Goal: Task Accomplishment & Management: Use online tool/utility

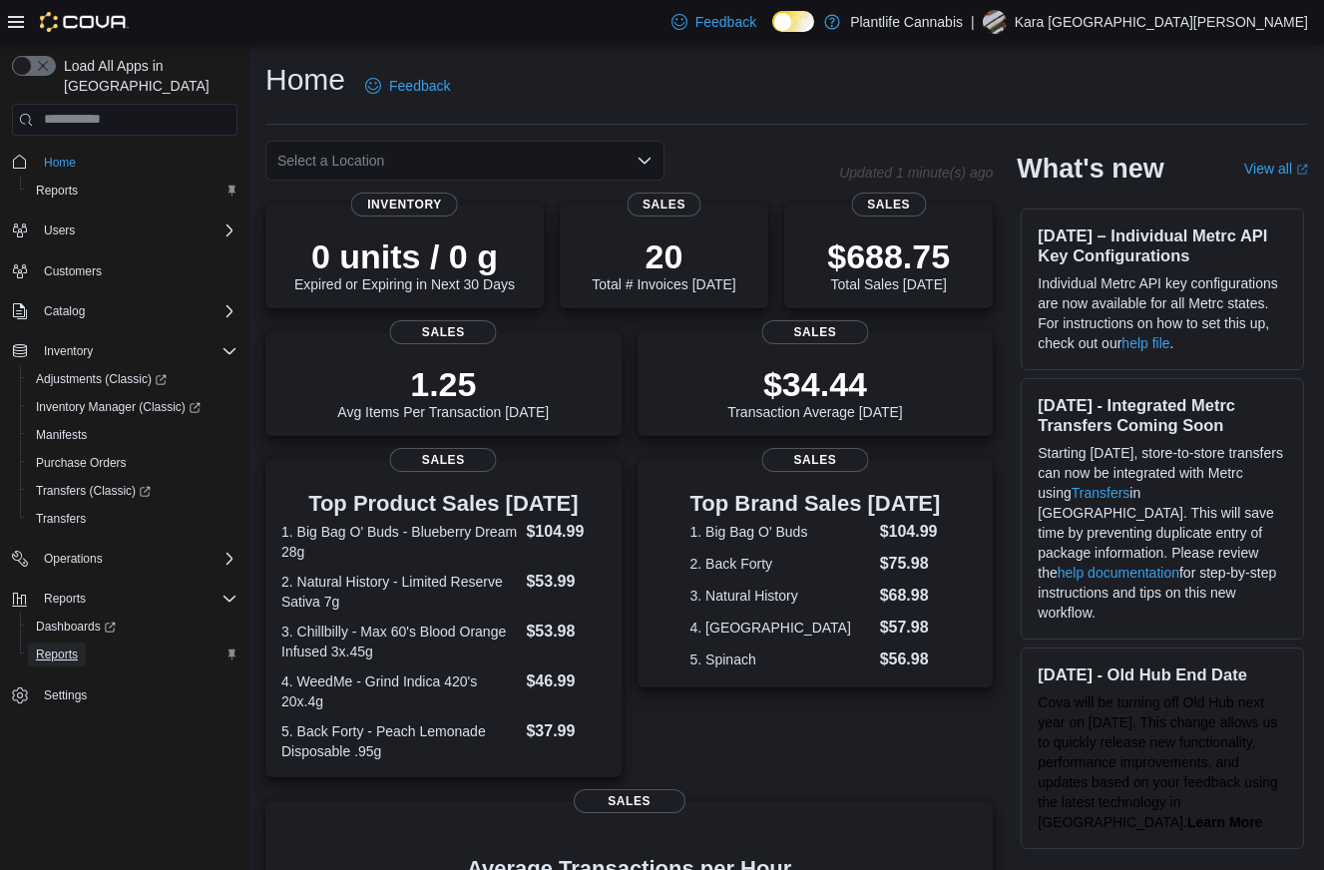
click at [54, 647] on span "Reports" at bounding box center [57, 655] width 42 height 16
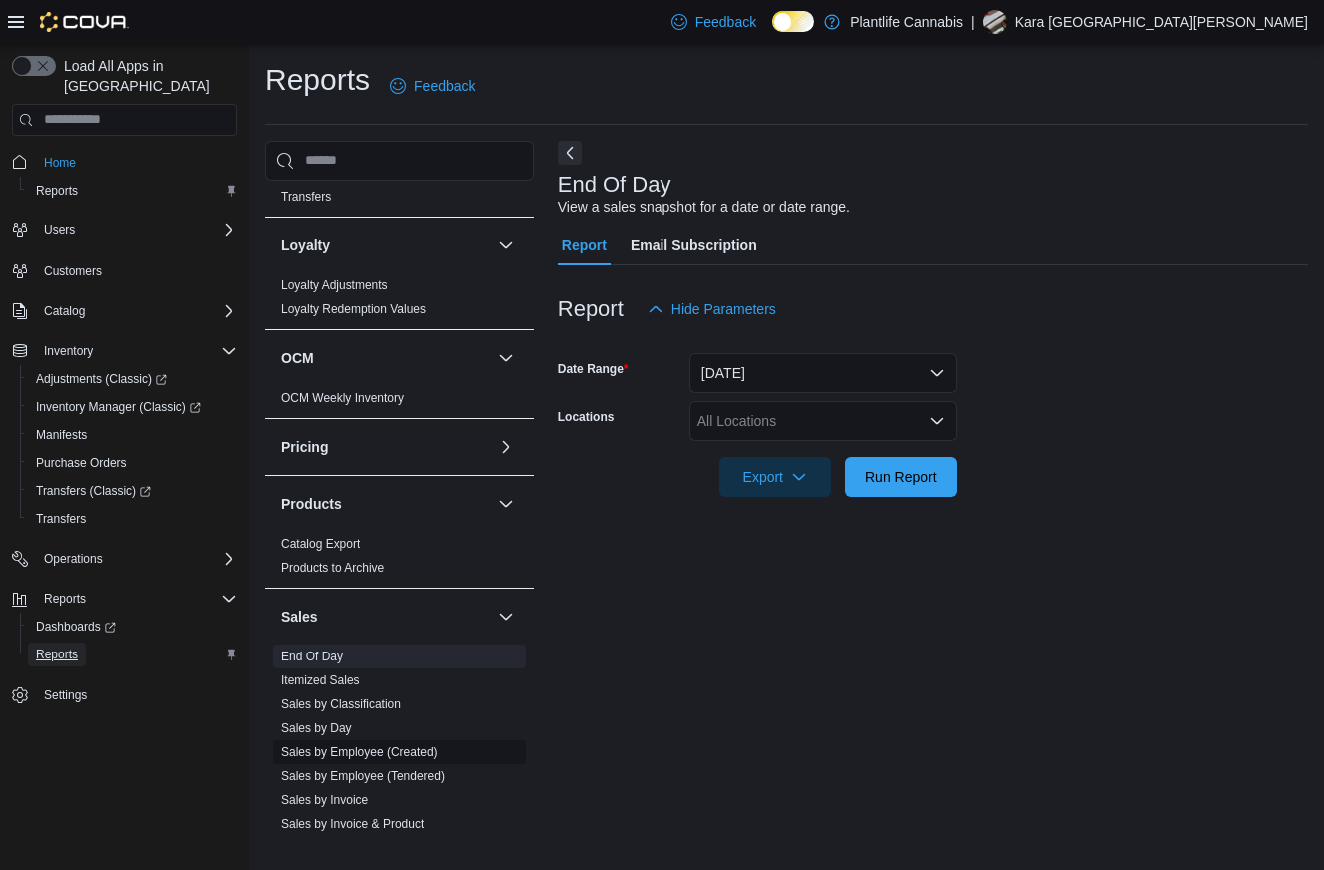
scroll to position [726, 0]
click at [379, 777] on link "Sales by Employee (Tendered)" at bounding box center [363, 775] width 164 height 14
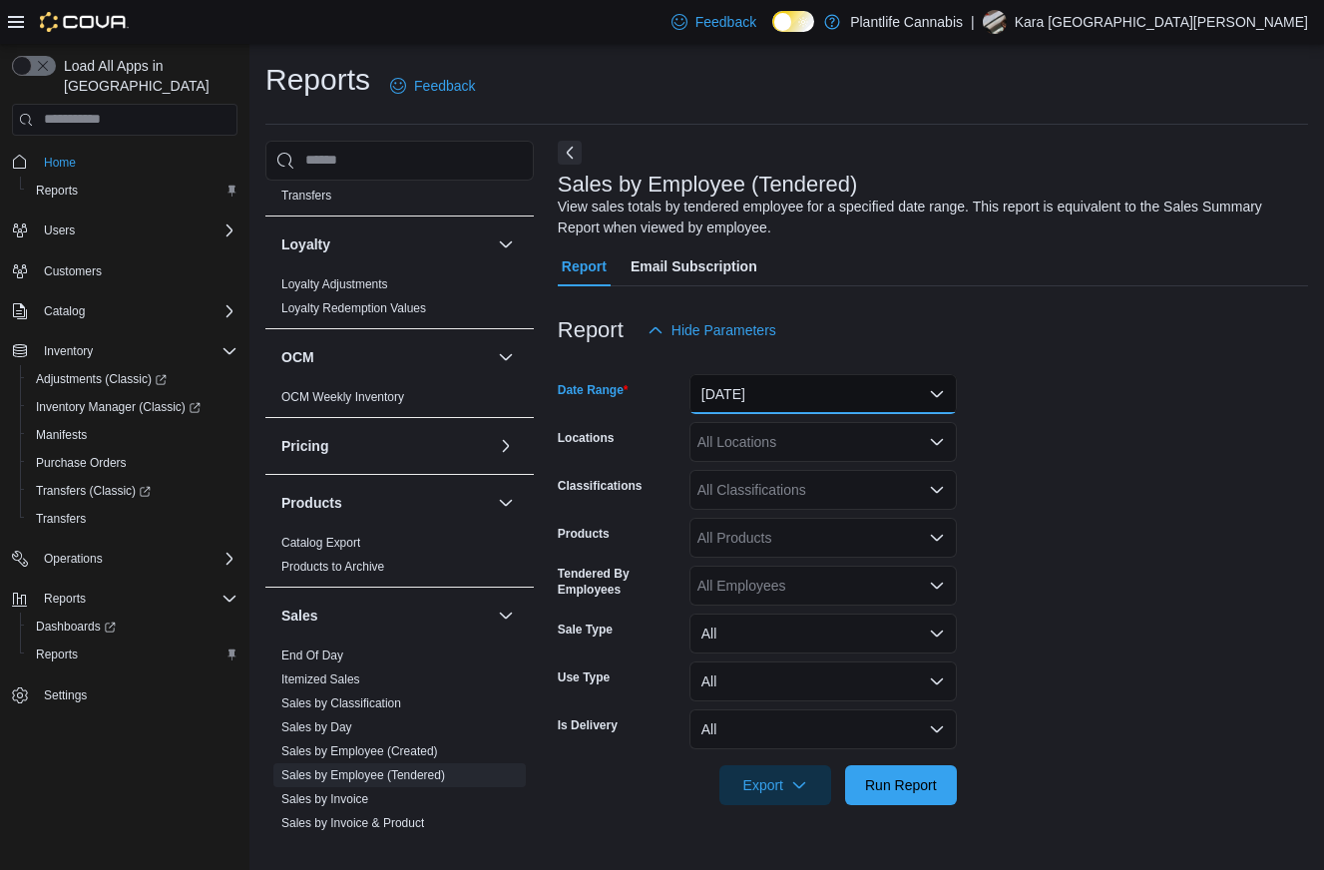
click at [744, 392] on button "Yesterday" at bounding box center [822, 394] width 267 height 40
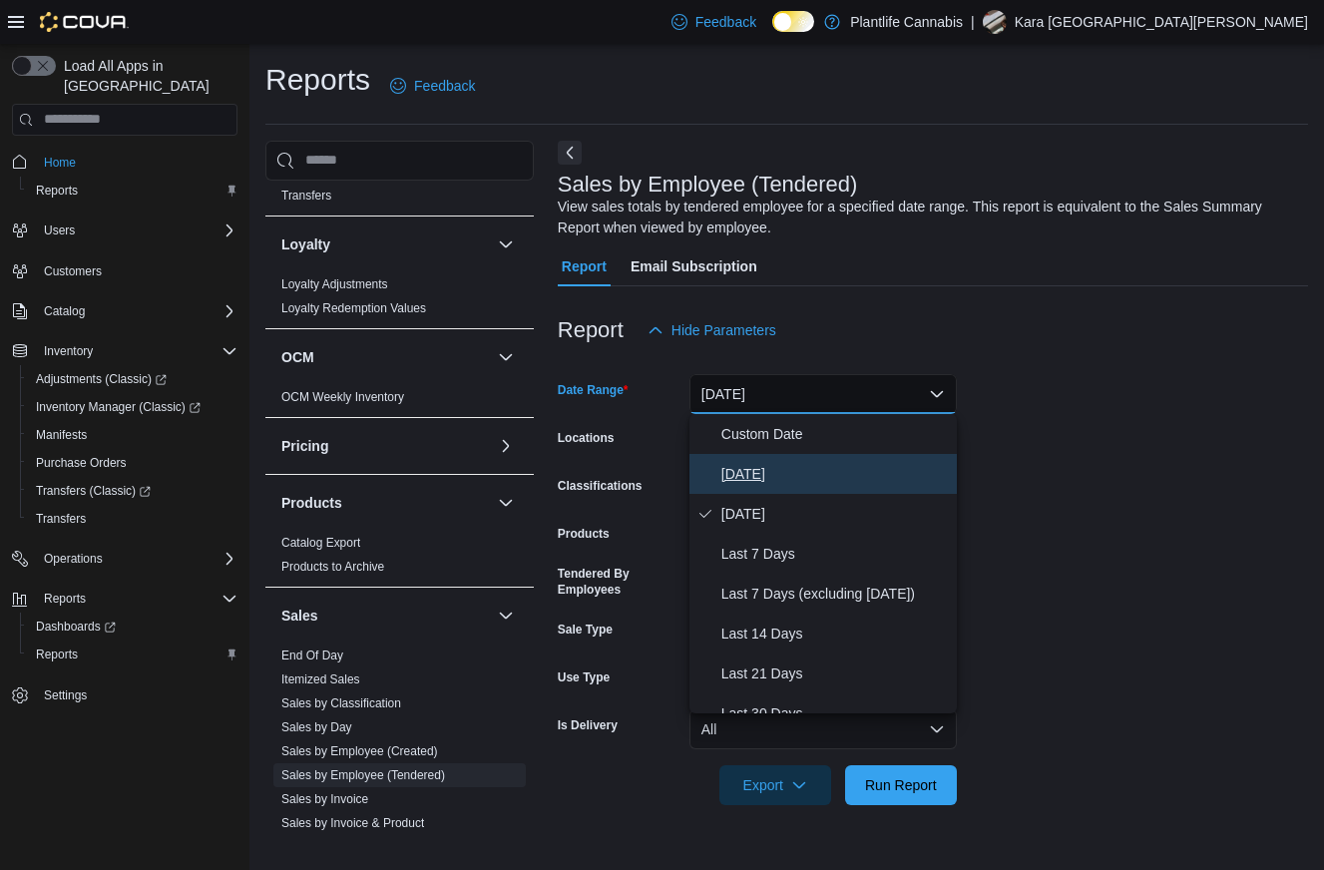
click at [754, 474] on span "Today" at bounding box center [834, 474] width 227 height 24
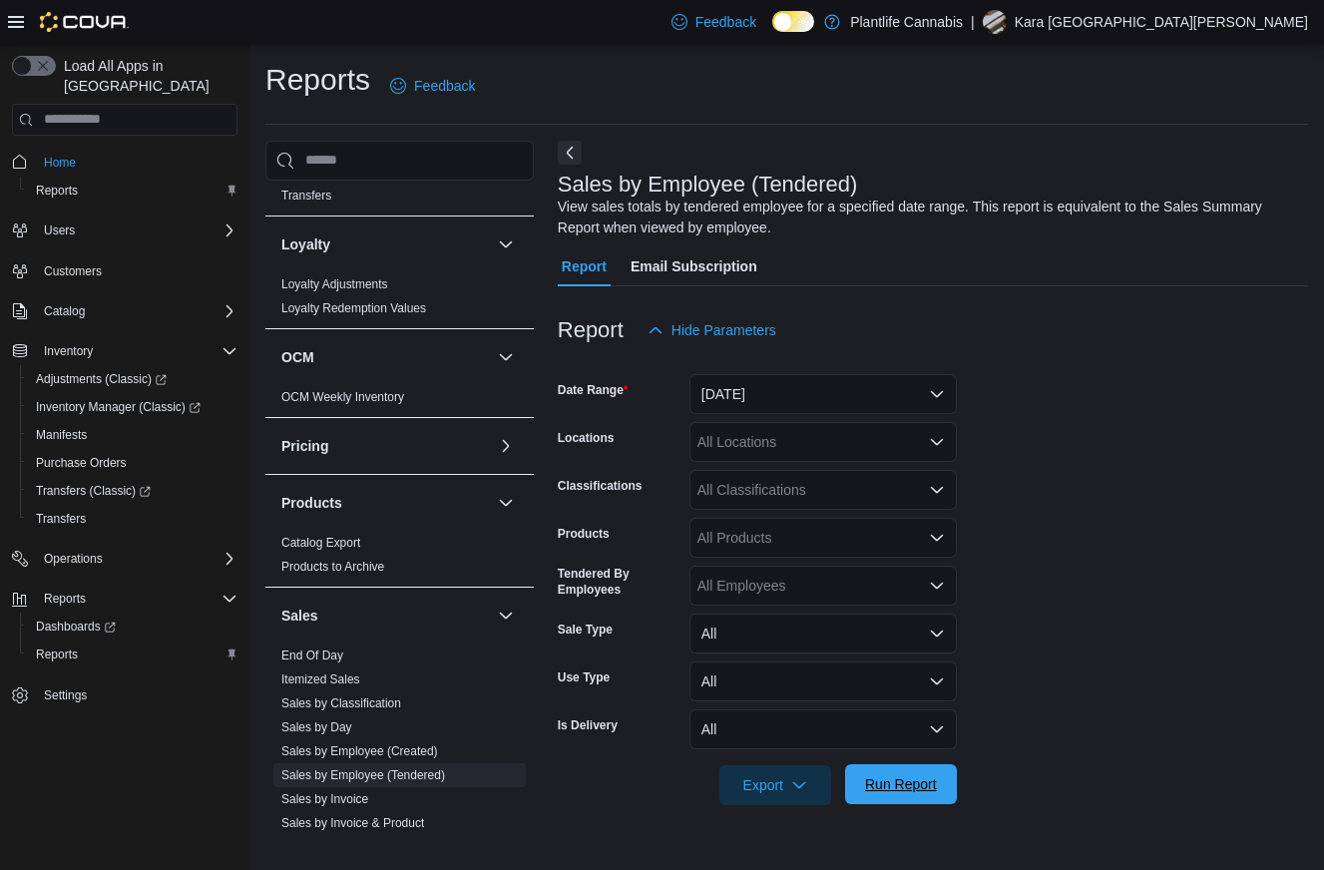
drag, startPoint x: 909, startPoint y: 803, endPoint x: 913, endPoint y: 791, distance: 12.6
click at [910, 798] on span "Run Report" at bounding box center [901, 784] width 88 height 40
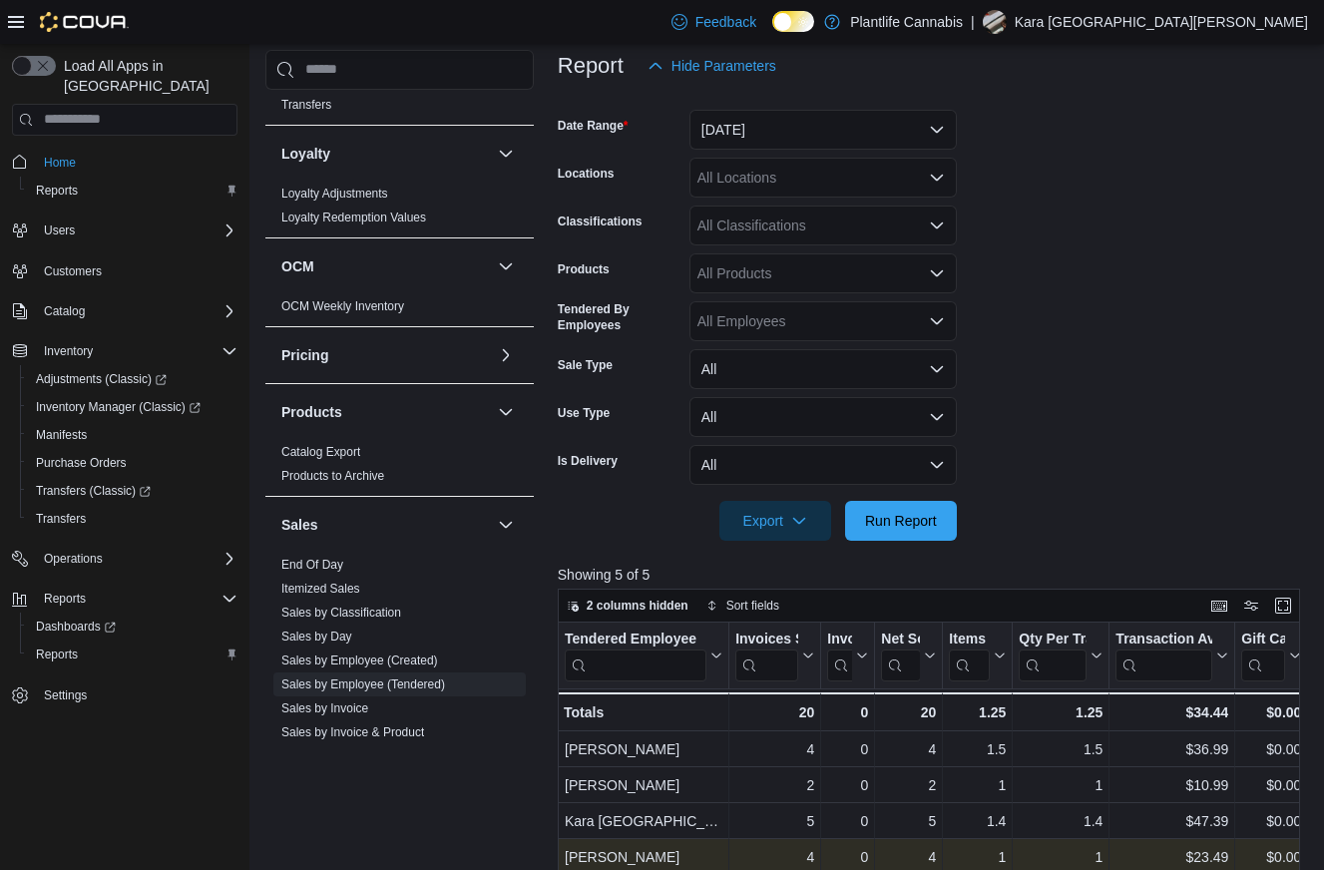
scroll to position [240, 0]
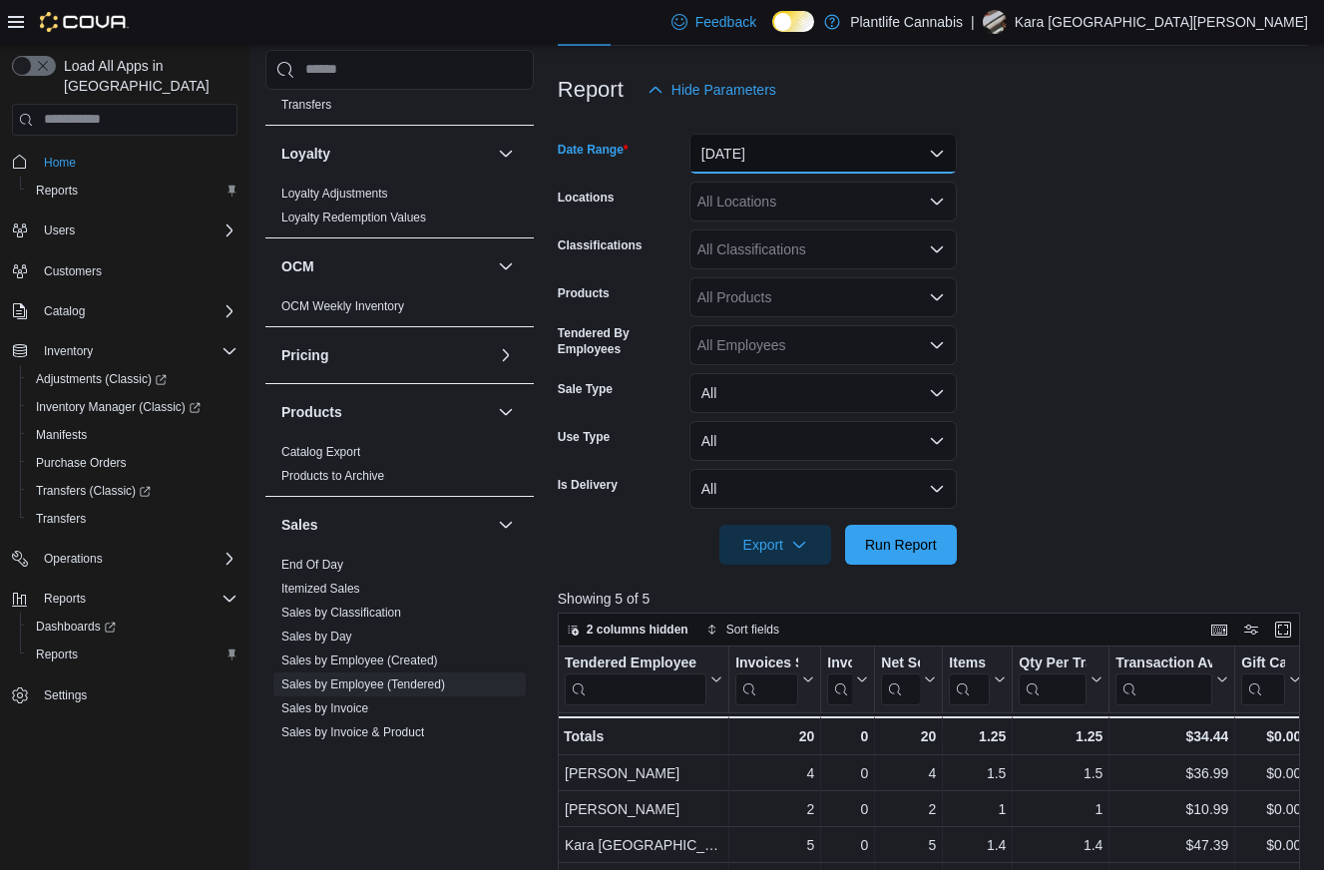
click at [883, 168] on button "Today" at bounding box center [822, 154] width 267 height 40
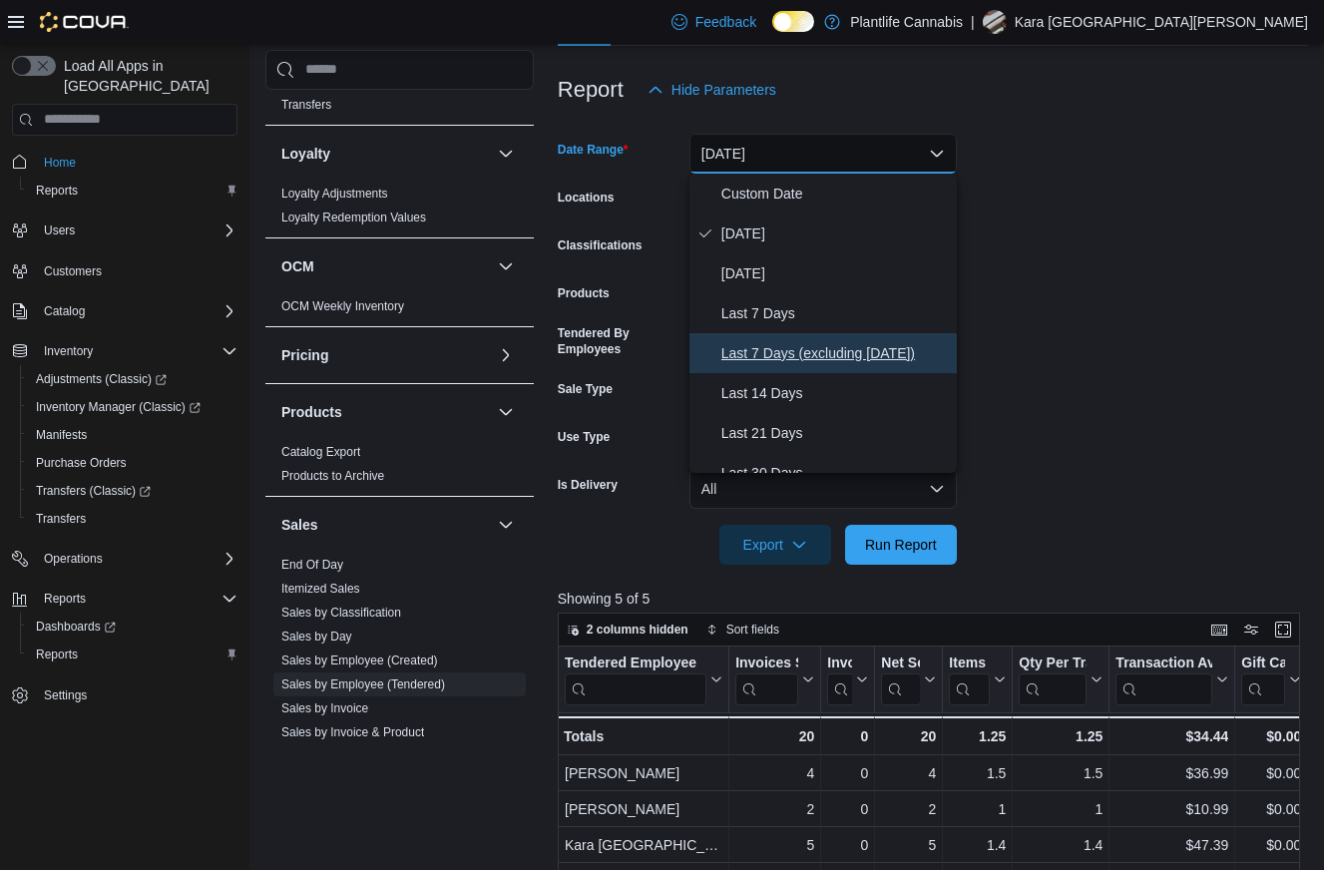
drag, startPoint x: 785, startPoint y: 344, endPoint x: 777, endPoint y: 383, distance: 39.7
click at [785, 344] on span "Last 7 Days (excluding today)" at bounding box center [834, 353] width 227 height 24
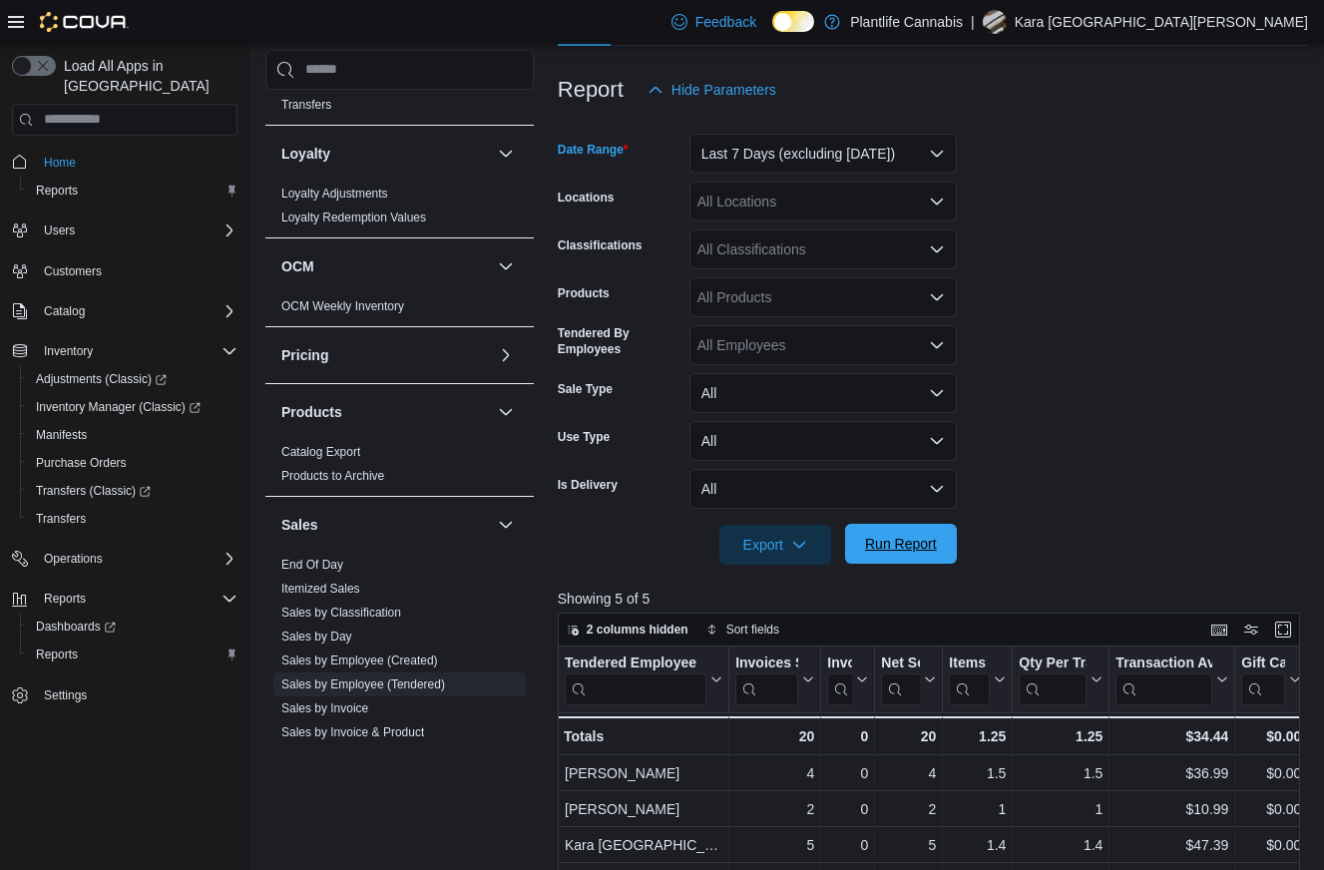
click at [878, 547] on span "Run Report" at bounding box center [901, 544] width 72 height 20
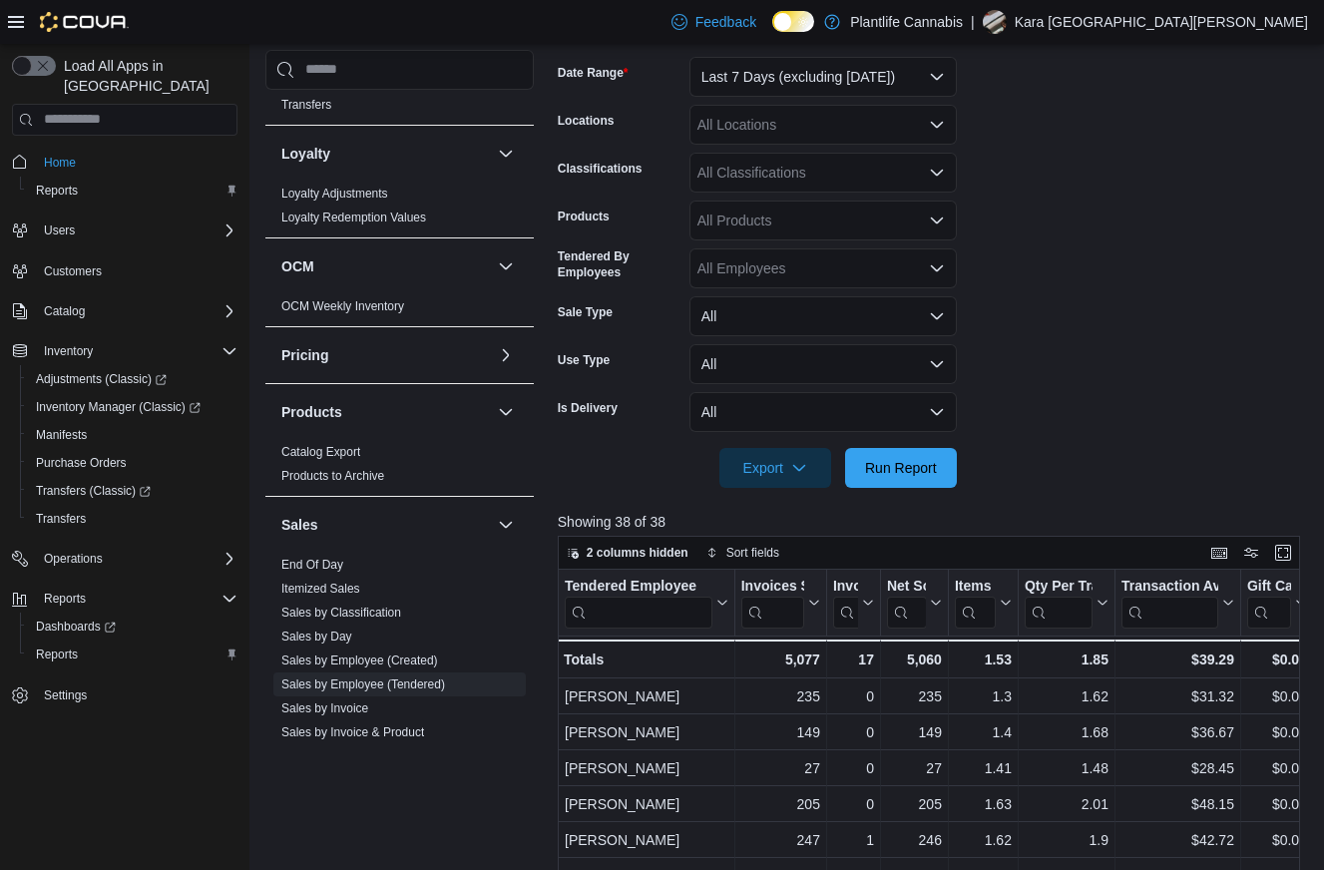
scroll to position [304, 0]
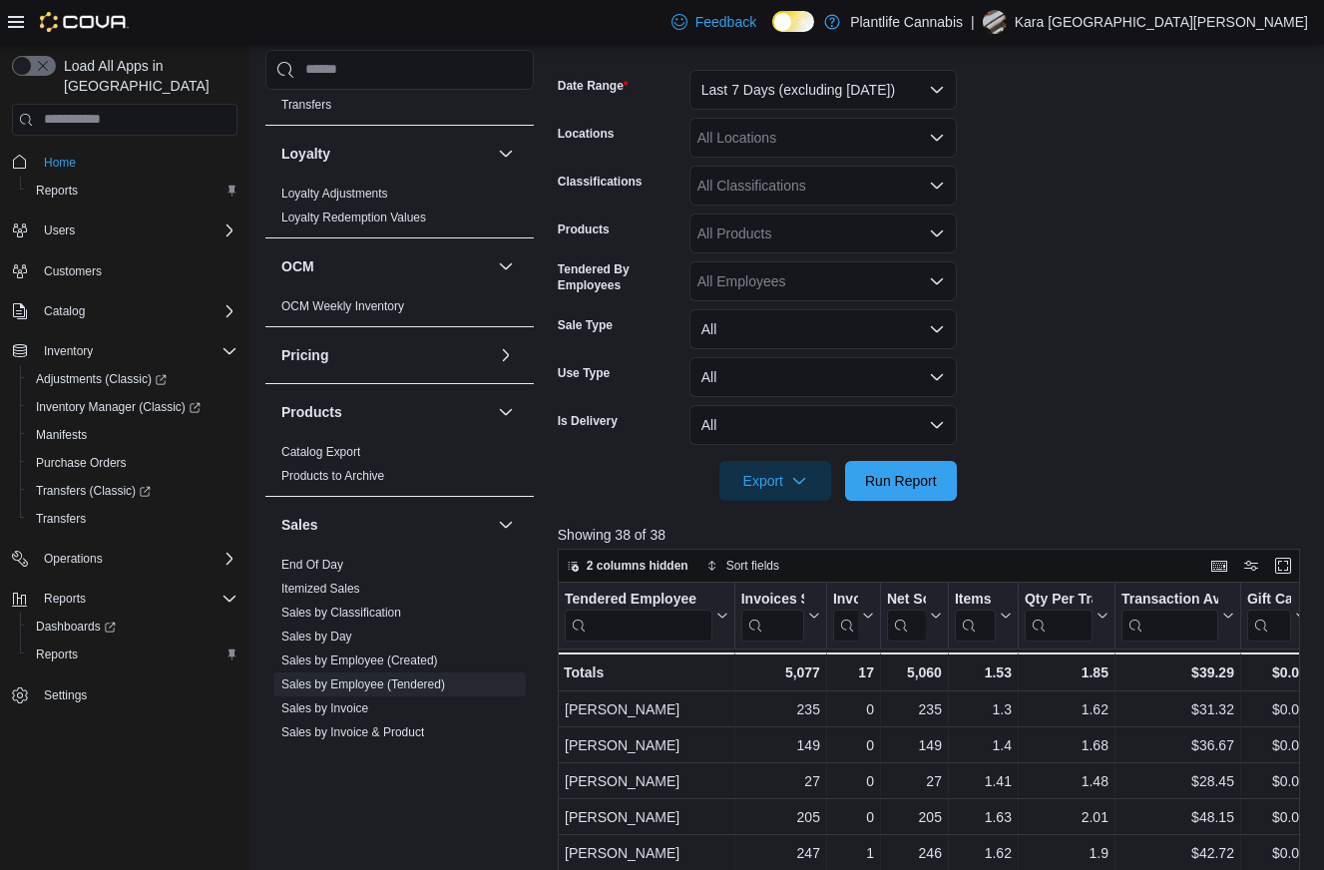
click at [738, 138] on div "All Locations" at bounding box center [822, 138] width 267 height 40
type input "***"
click at [809, 166] on span "Fort McMurray - Stoney Creek" at bounding box center [955, 172] width 406 height 20
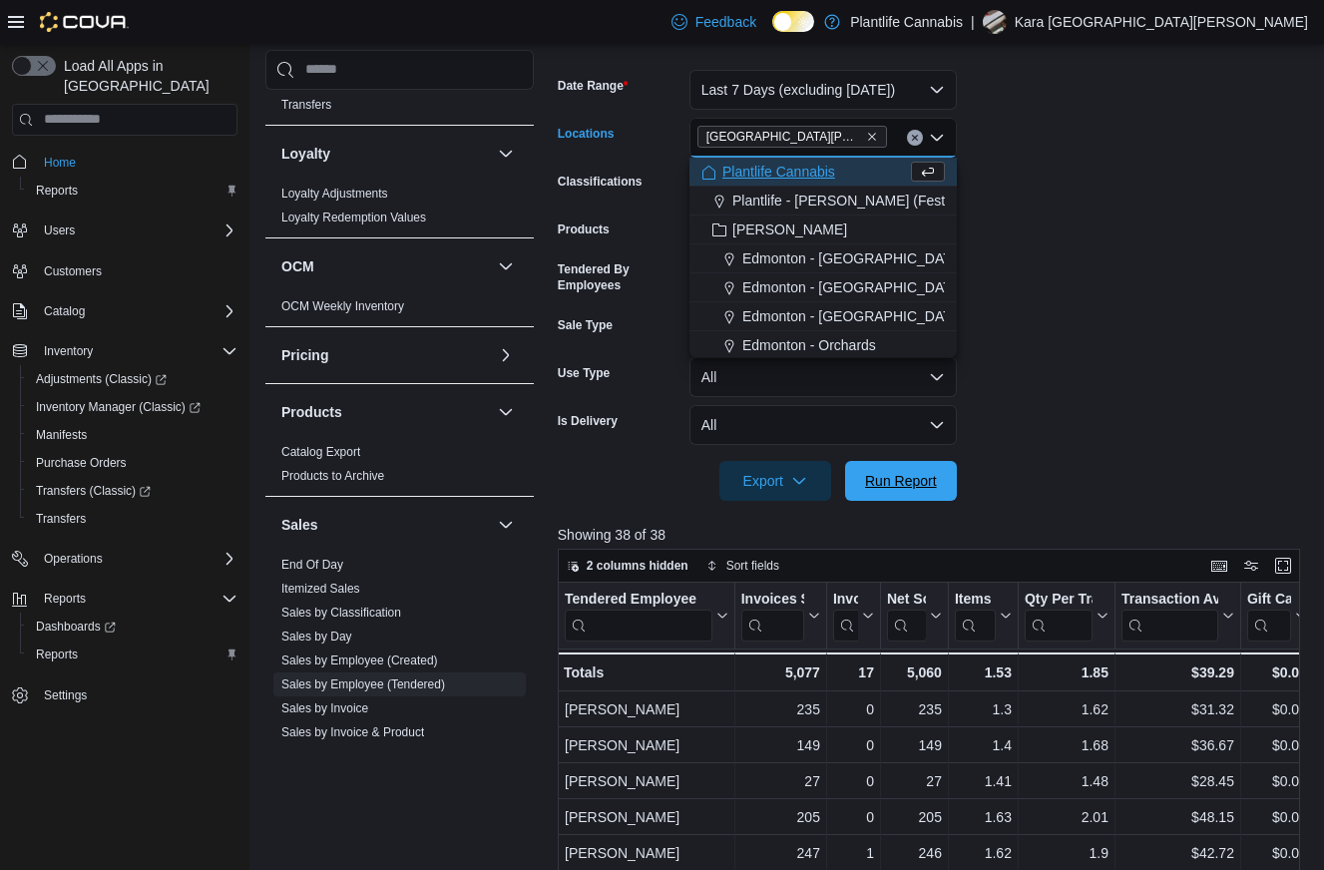
drag, startPoint x: 933, startPoint y: 480, endPoint x: 1081, endPoint y: 423, distance: 158.2
click at [931, 476] on span "Run Report" at bounding box center [901, 481] width 72 height 20
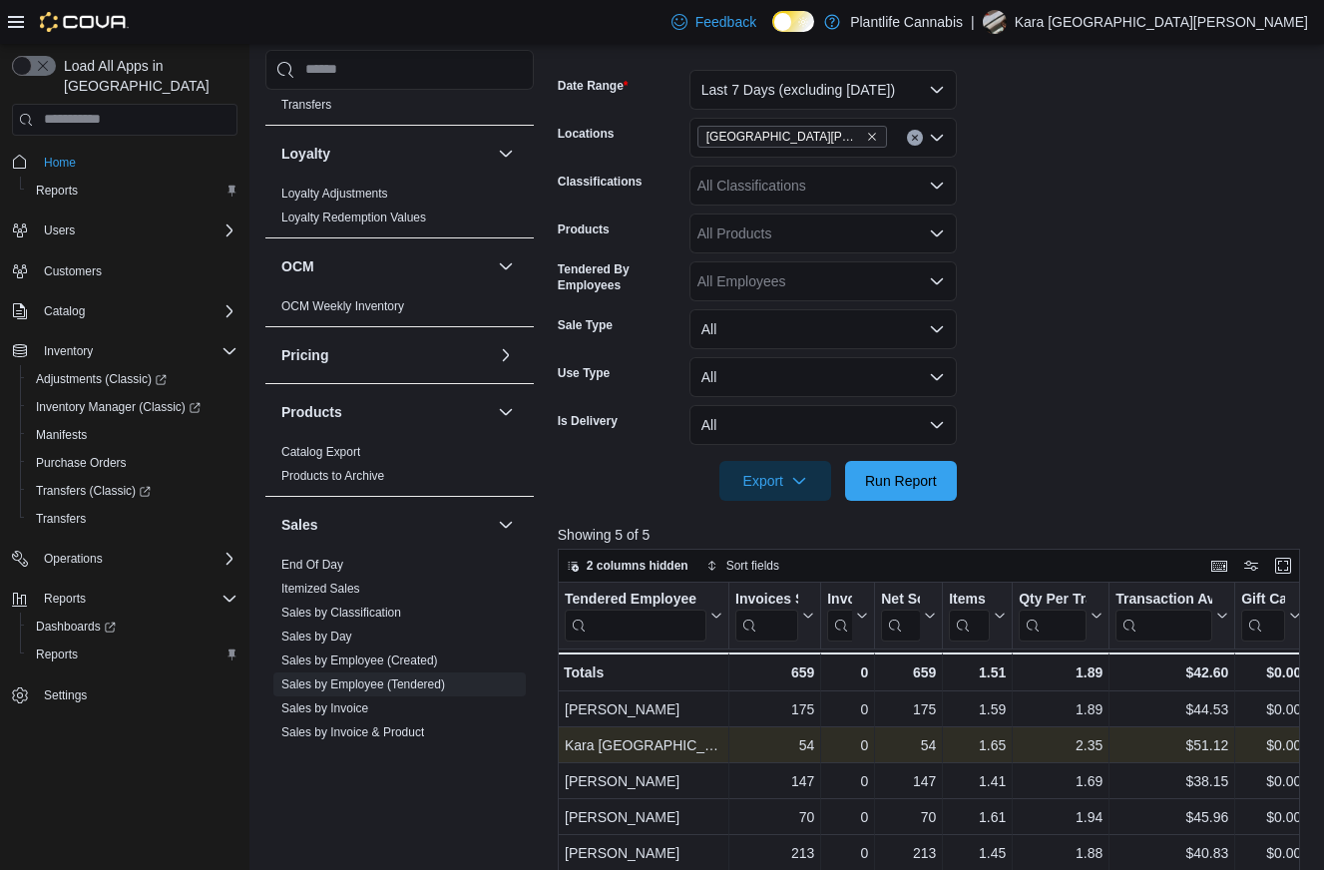
scroll to position [0, 5]
